Goal: Information Seeking & Learning: Check status

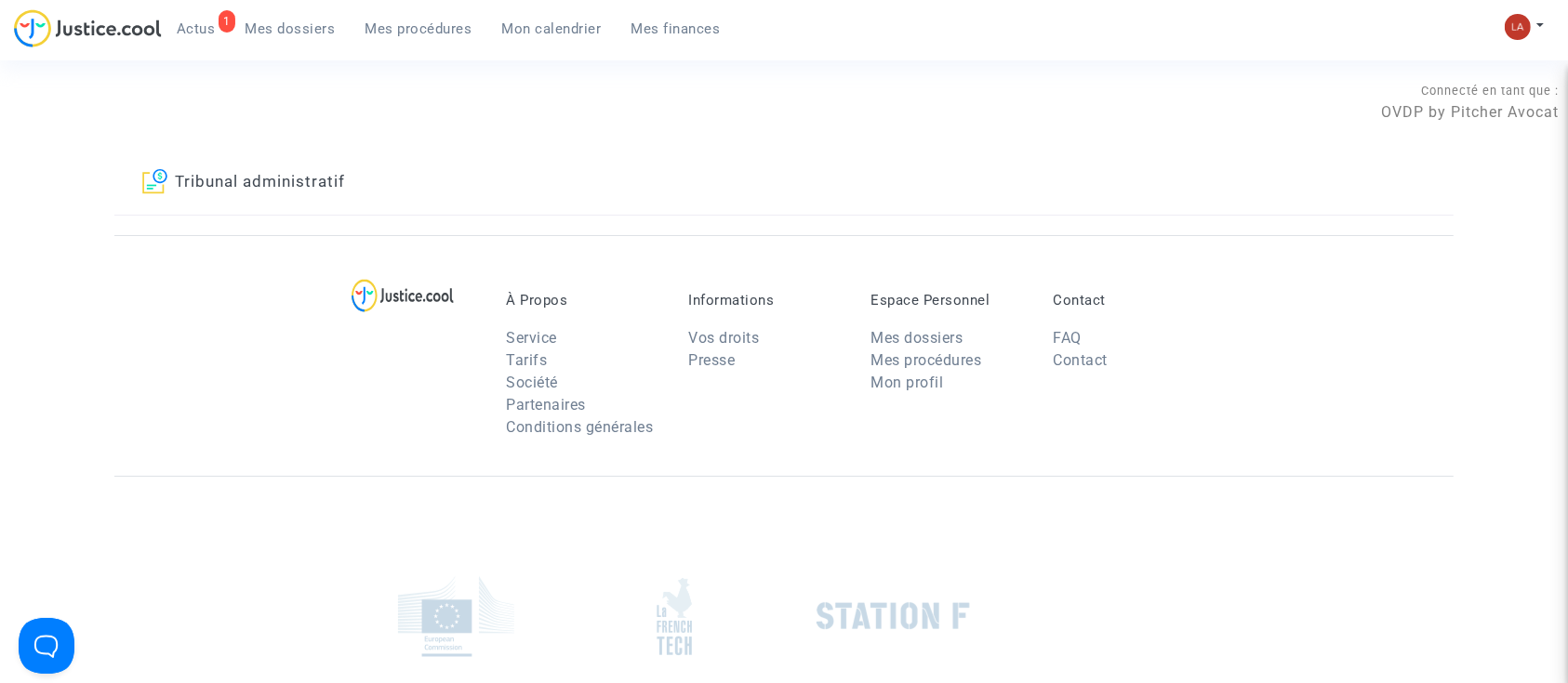
click at [314, 167] on link "Tribunal administratif" at bounding box center [244, 183] width 203 height 63
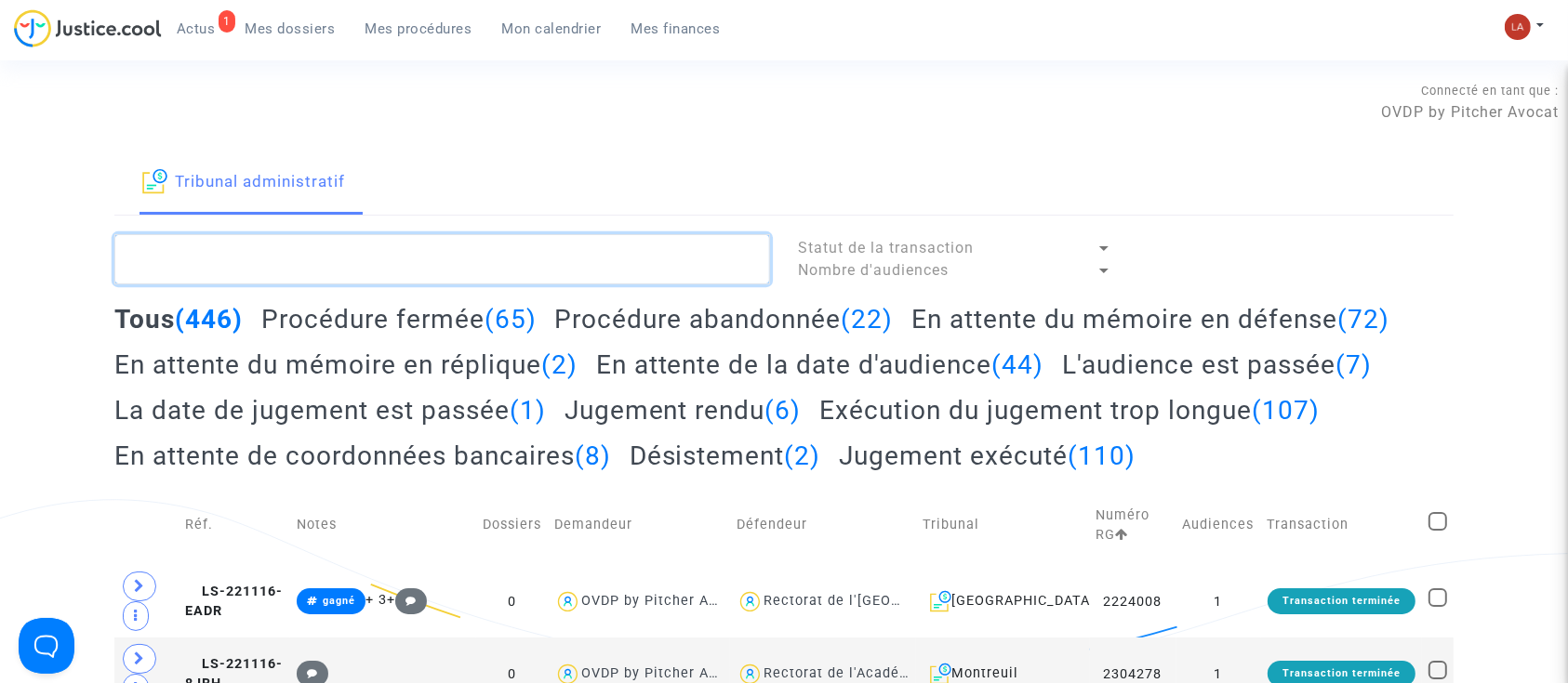
click at [433, 244] on textarea at bounding box center [442, 259] width 655 height 50
paste textarea "R9HM"
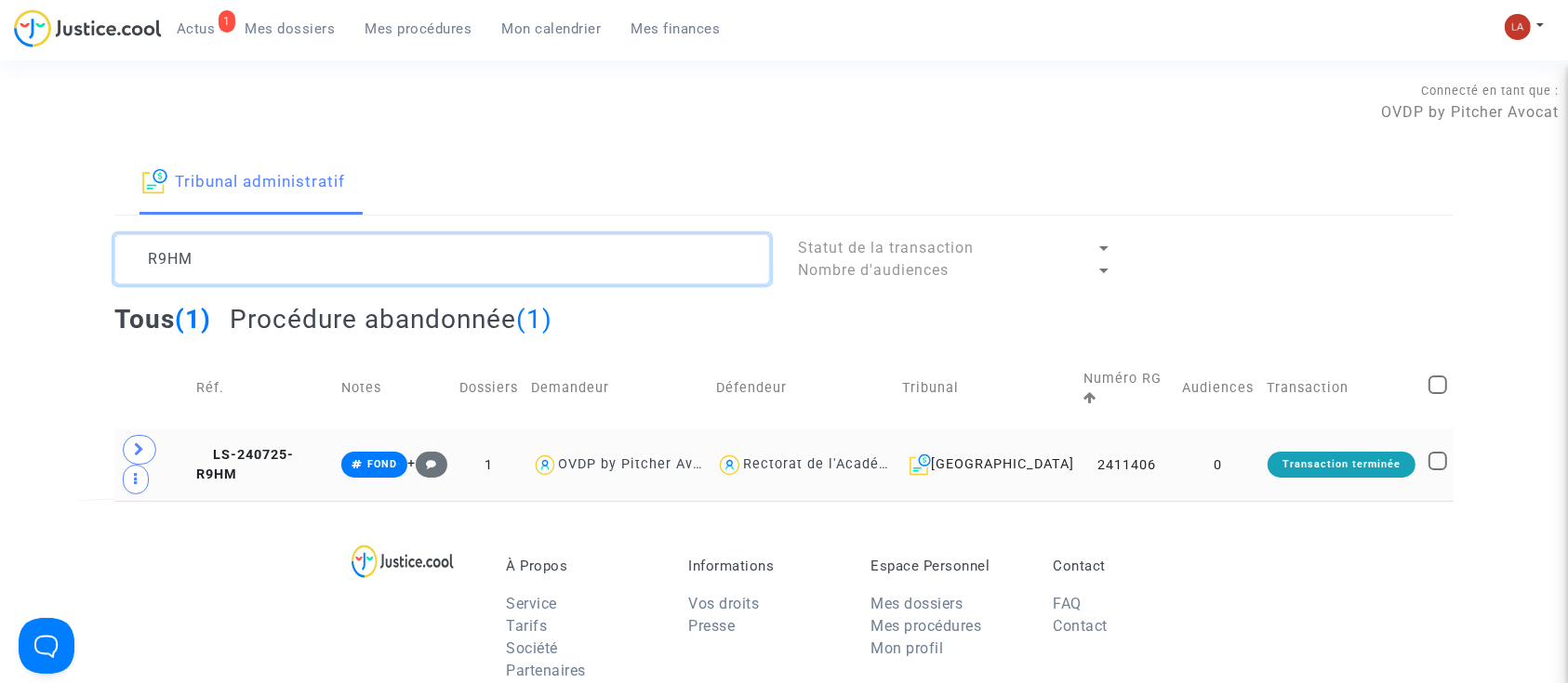
type textarea "R9HM"
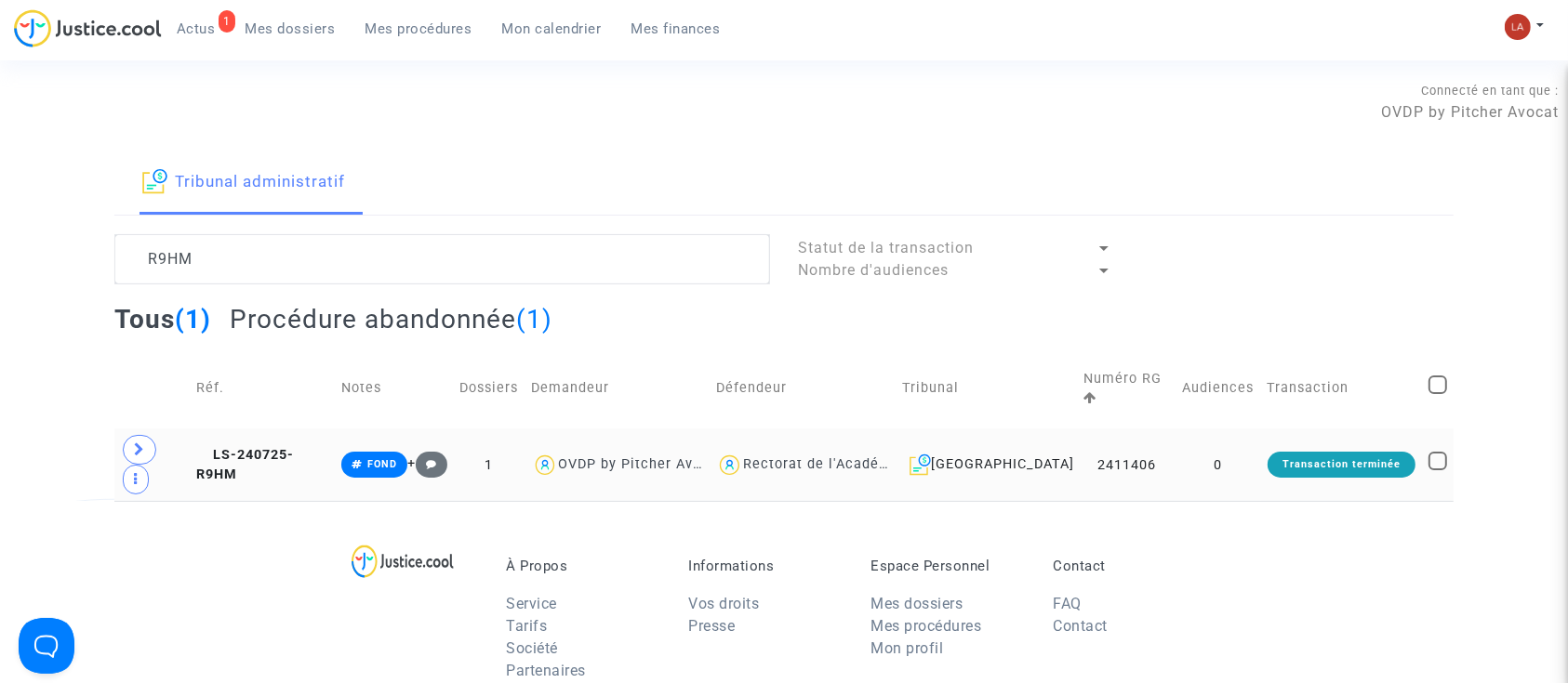
click at [123, 435] on span at bounding box center [140, 449] width 34 height 30
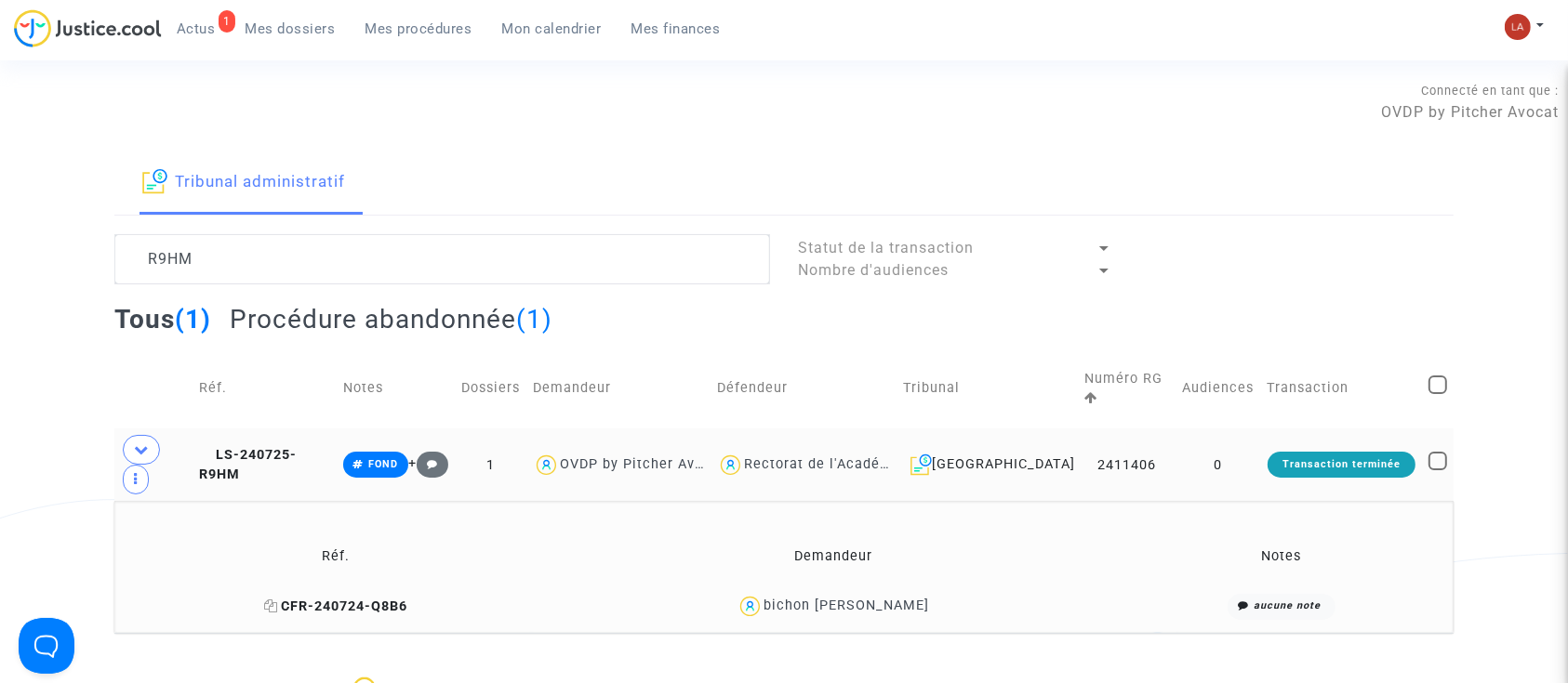
click at [407, 598] on span "CFR-240724-Q8B6" at bounding box center [335, 606] width 143 height 15
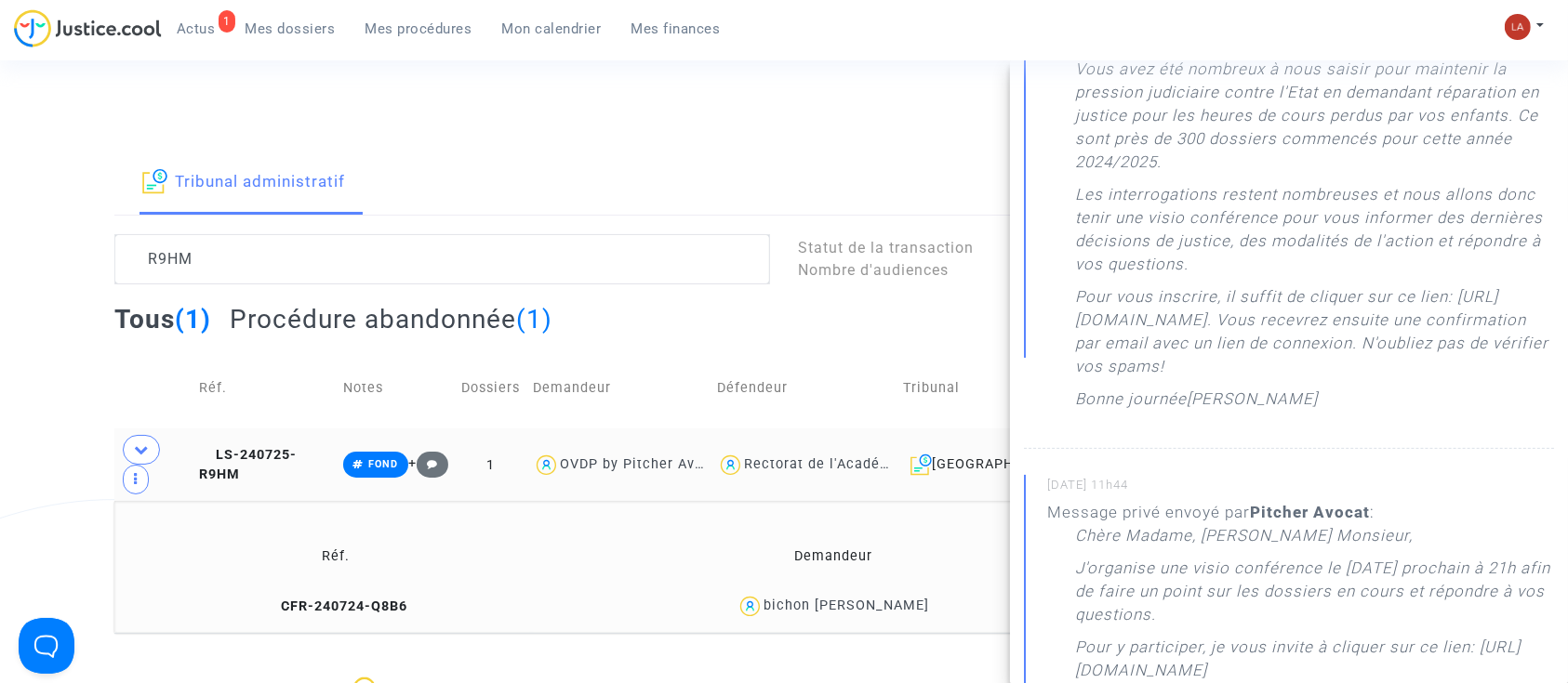
scroll to position [168, 0]
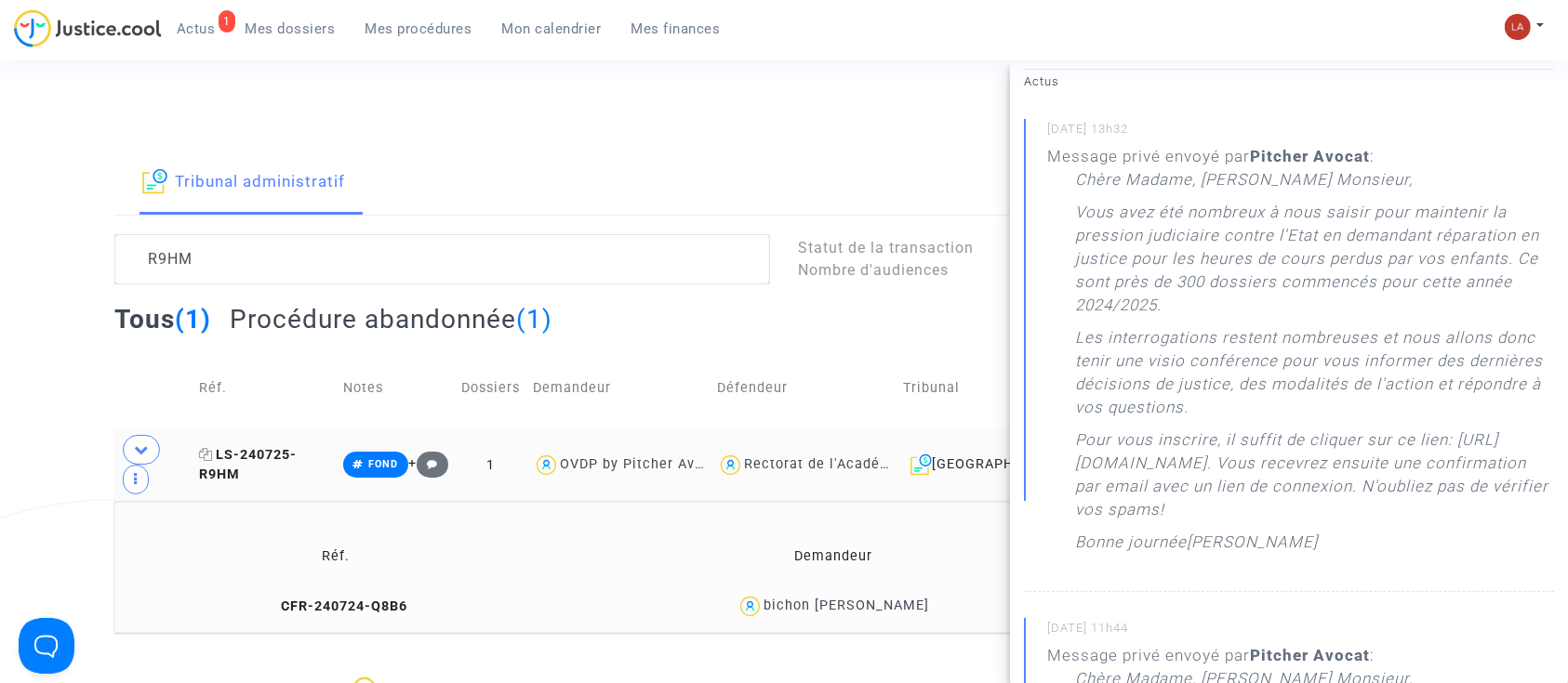
click at [296, 447] on span "LS-240725-R9HM" at bounding box center [247, 466] width 97 height 37
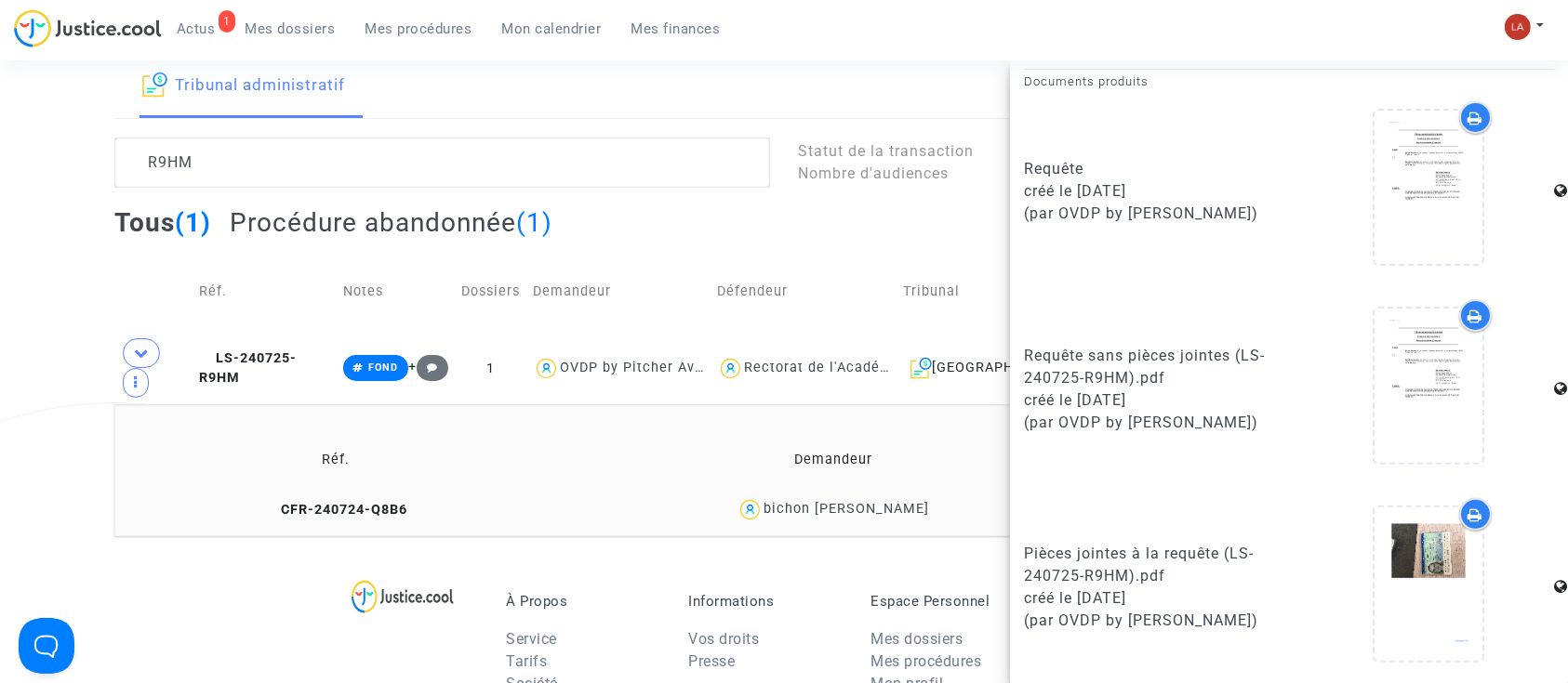
scroll to position [97, 0]
click at [403, 484] on td "Réf. Demandeur Notes CFR-240724-Q8B6 bichon [PERSON_NAME] aucune note" at bounding box center [784, 468] width 1339 height 132
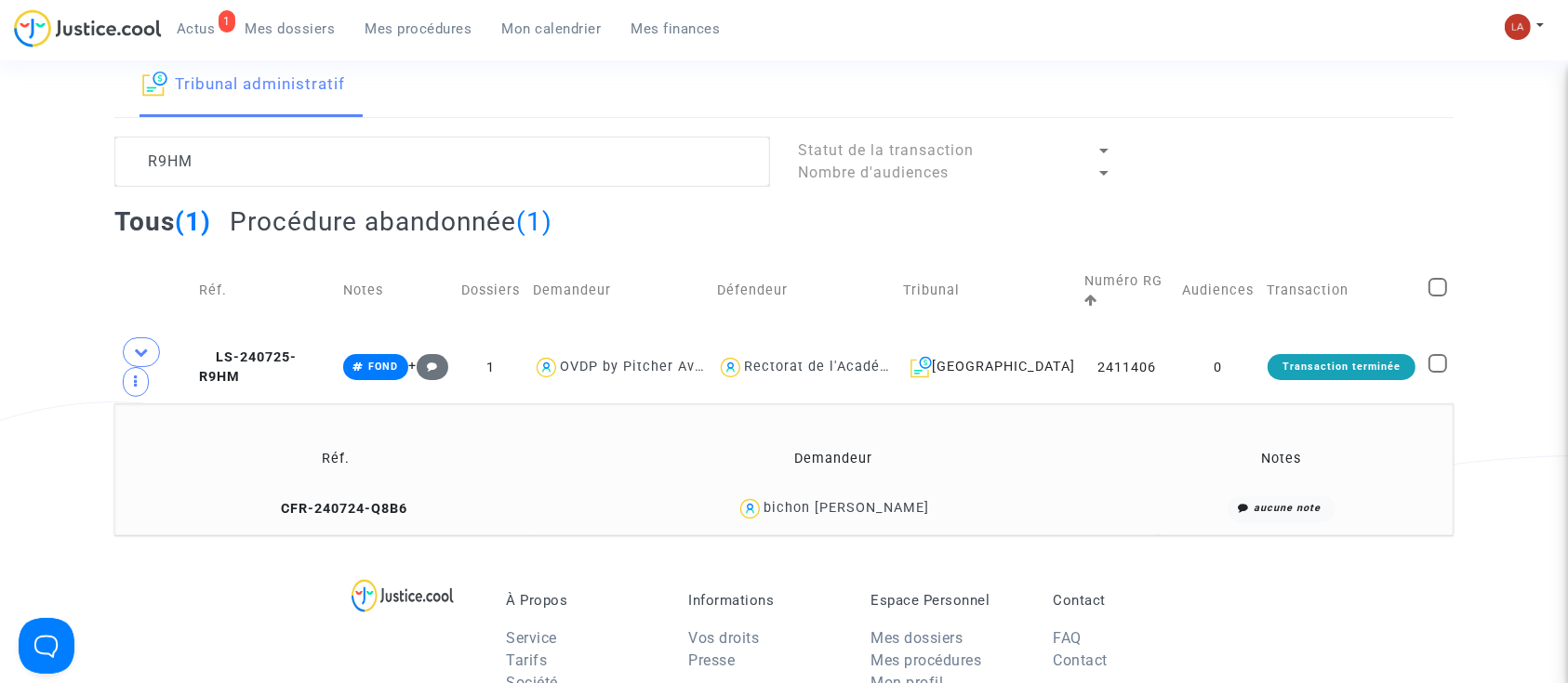
scroll to position [0, 0]
click at [370, 501] on span "CFR-240724-Q8B6" at bounding box center [335, 509] width 143 height 15
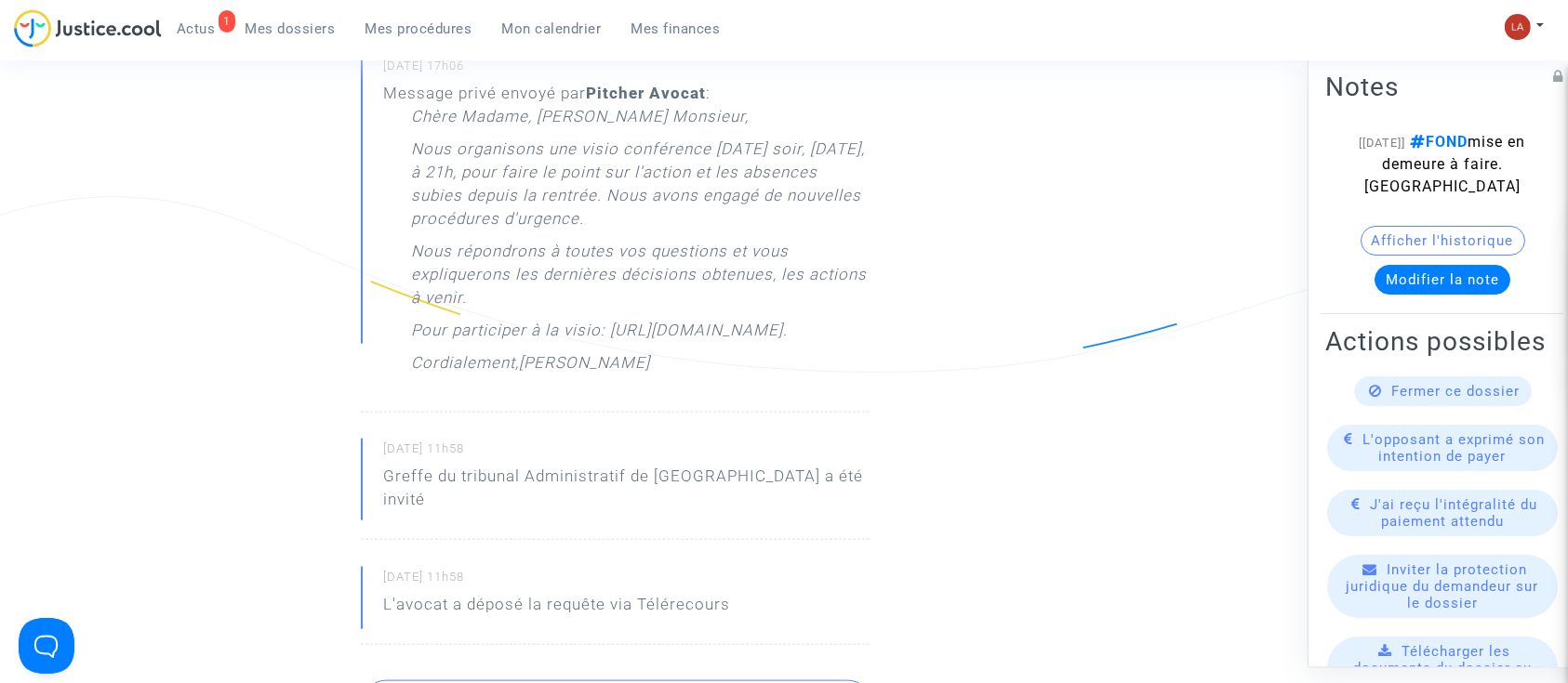
scroll to position [2145, 0]
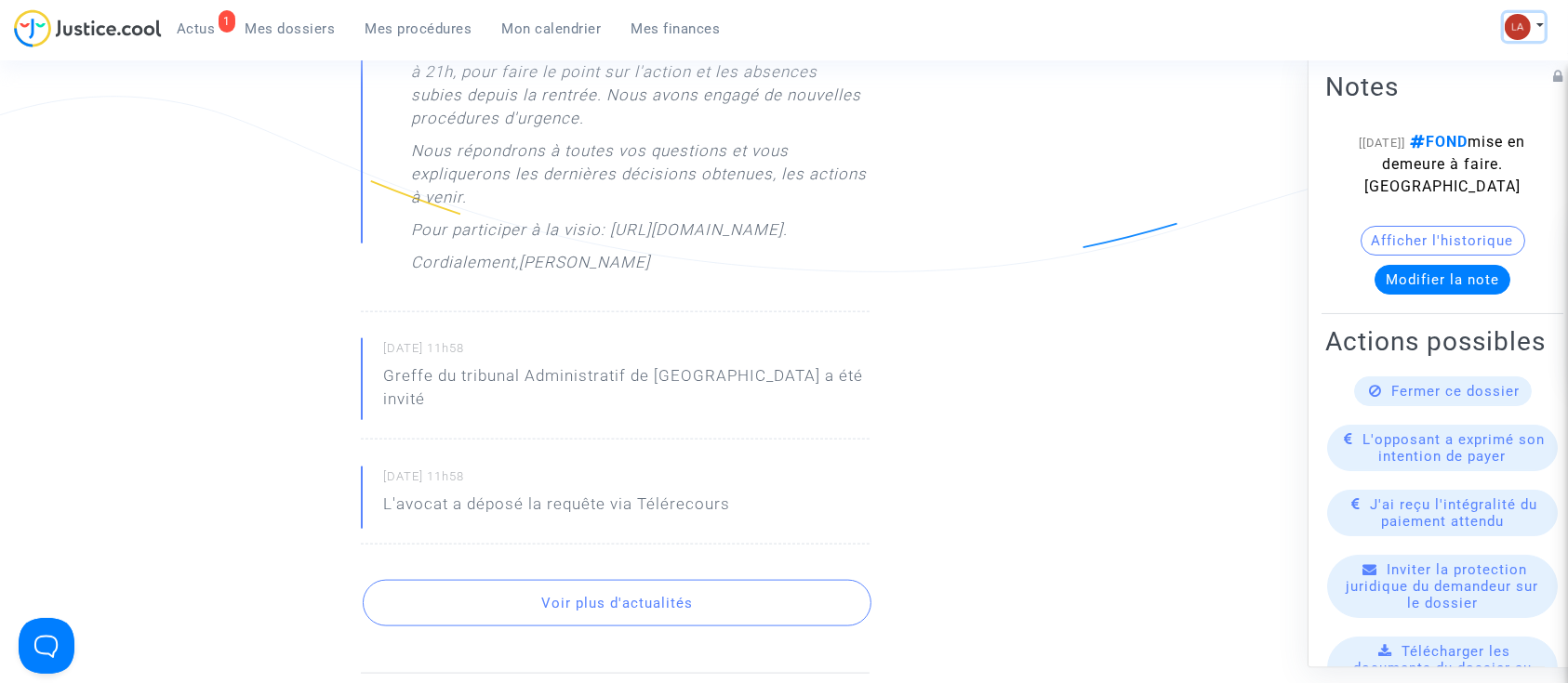
click at [1523, 28] on img at bounding box center [1517, 26] width 26 height 26
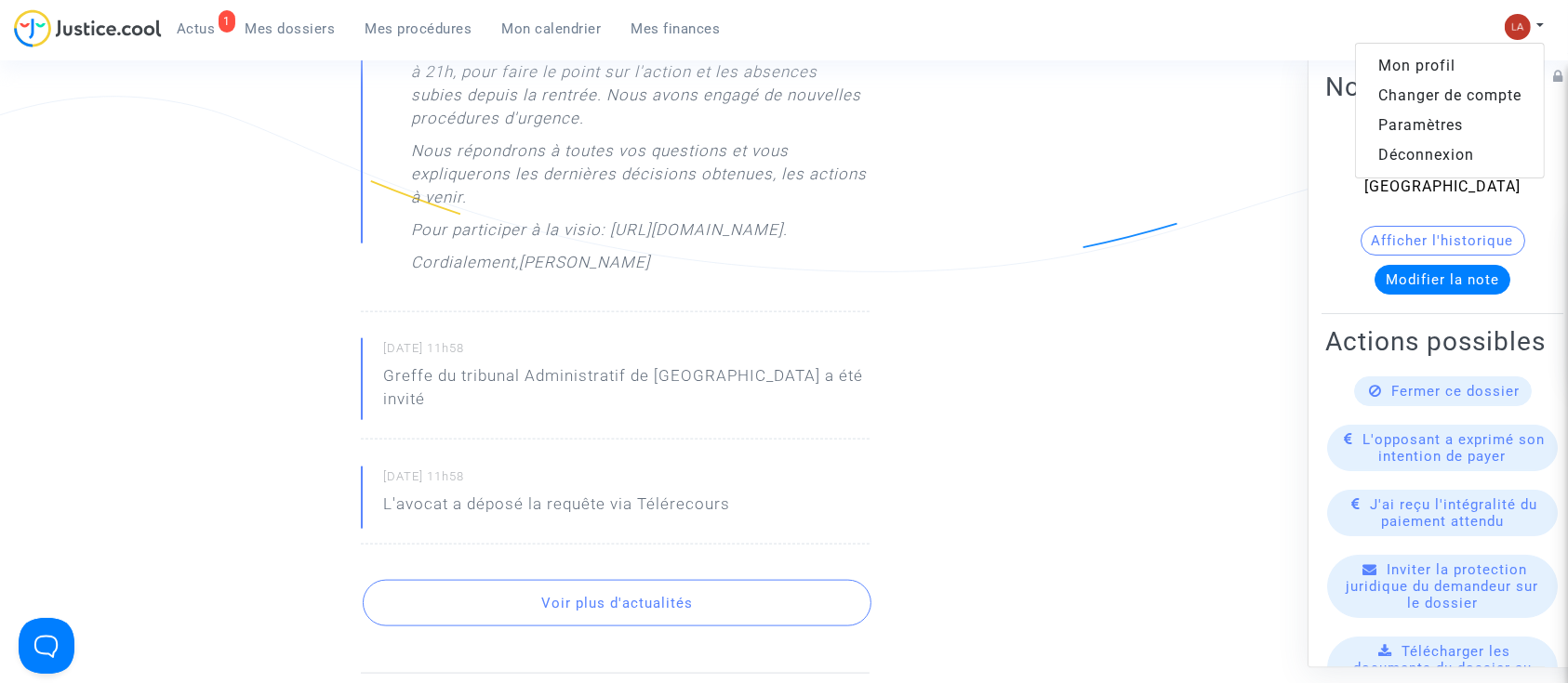
click at [1461, 95] on link "Changer de compte" at bounding box center [1449, 95] width 188 height 30
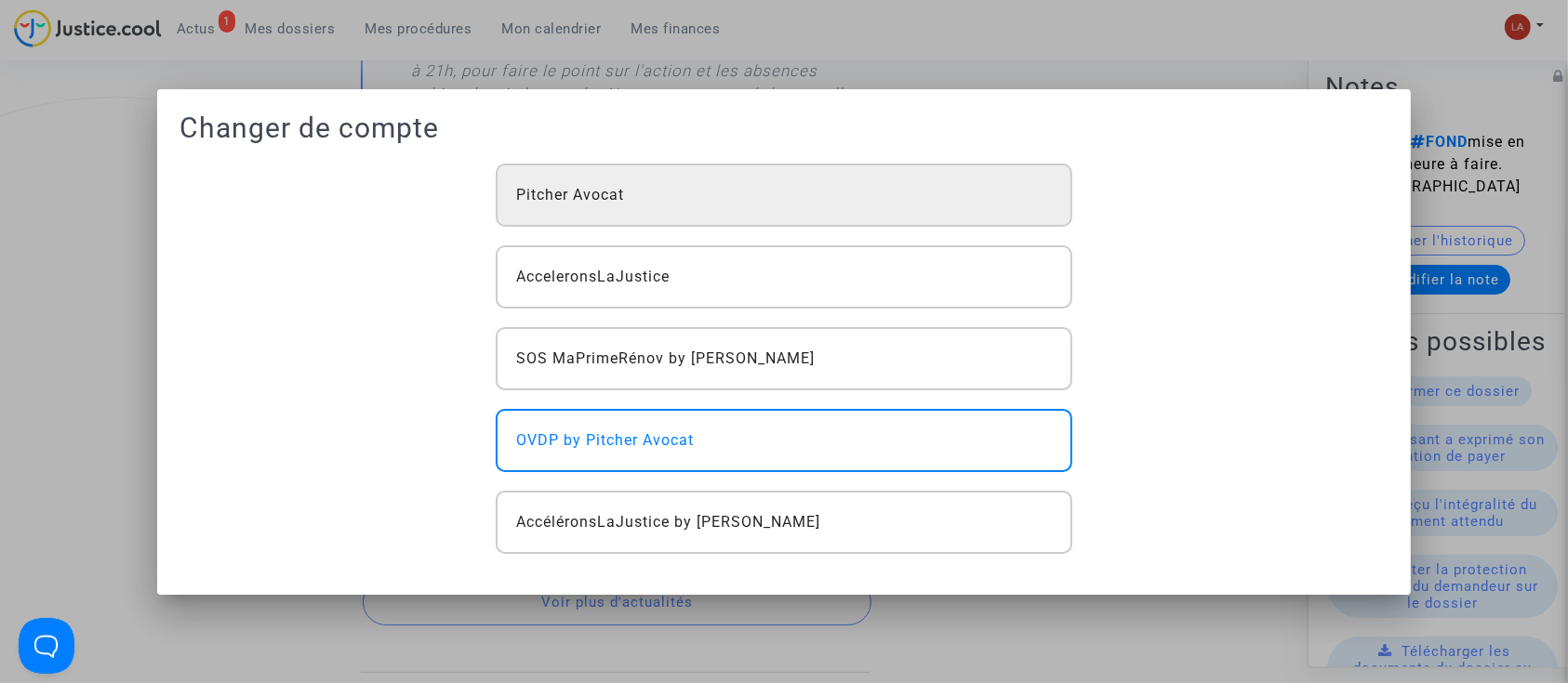
click at [929, 212] on div "Pitcher Avocat" at bounding box center [784, 195] width 577 height 63
